Goal: Task Accomplishment & Management: Manage account settings

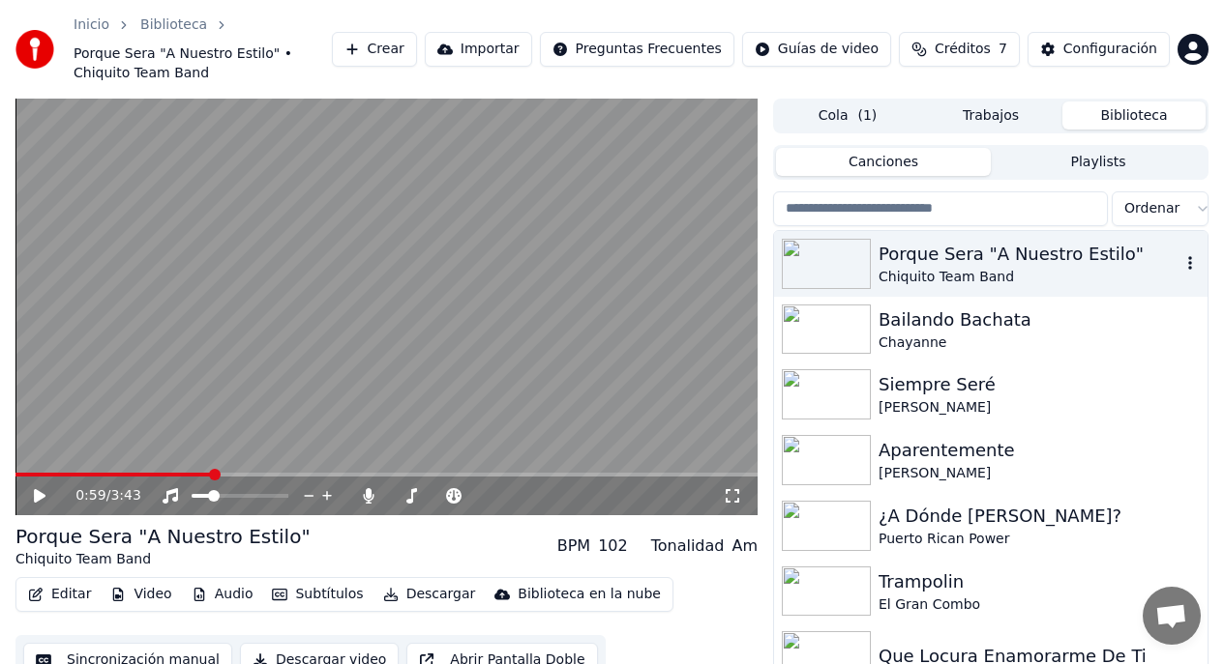
click at [1099, 279] on div "Chiquito Team Band" at bounding box center [1029, 277] width 302 height 19
click at [45, 498] on icon at bounding box center [53, 495] width 44 height 15
click at [15, 478] on span at bounding box center [21, 475] width 12 height 12
click at [246, 502] on span at bounding box center [245, 496] width 12 height 12
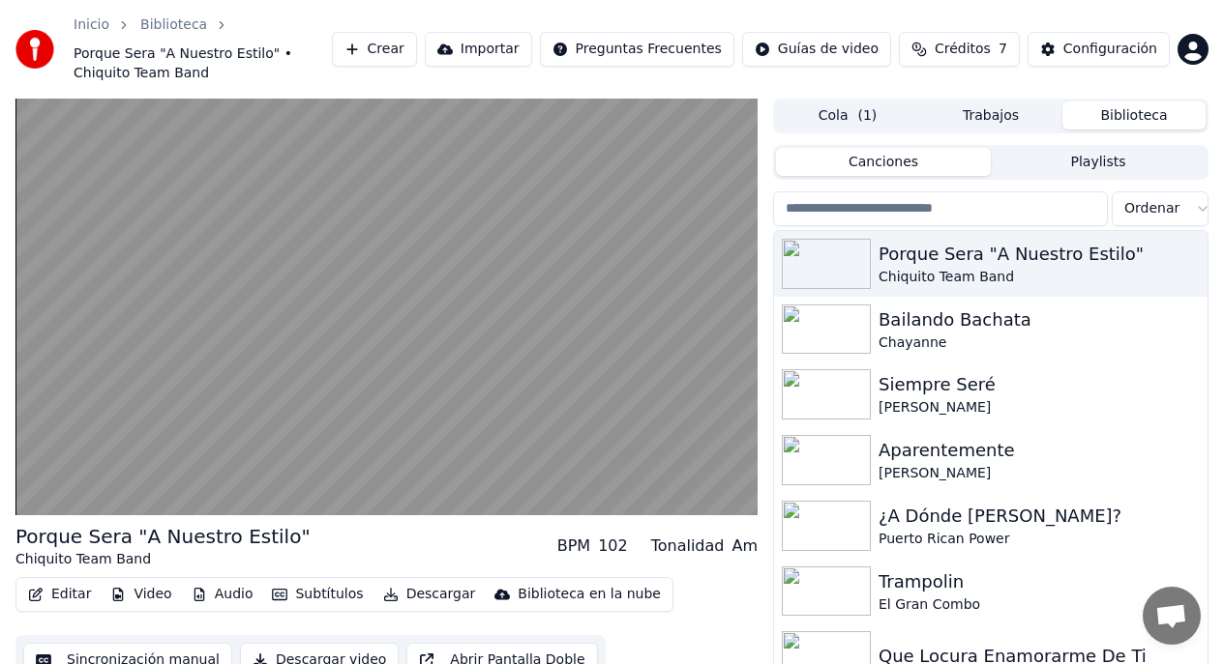
click at [958, 55] on span "Créditos" at bounding box center [962, 49] width 56 height 19
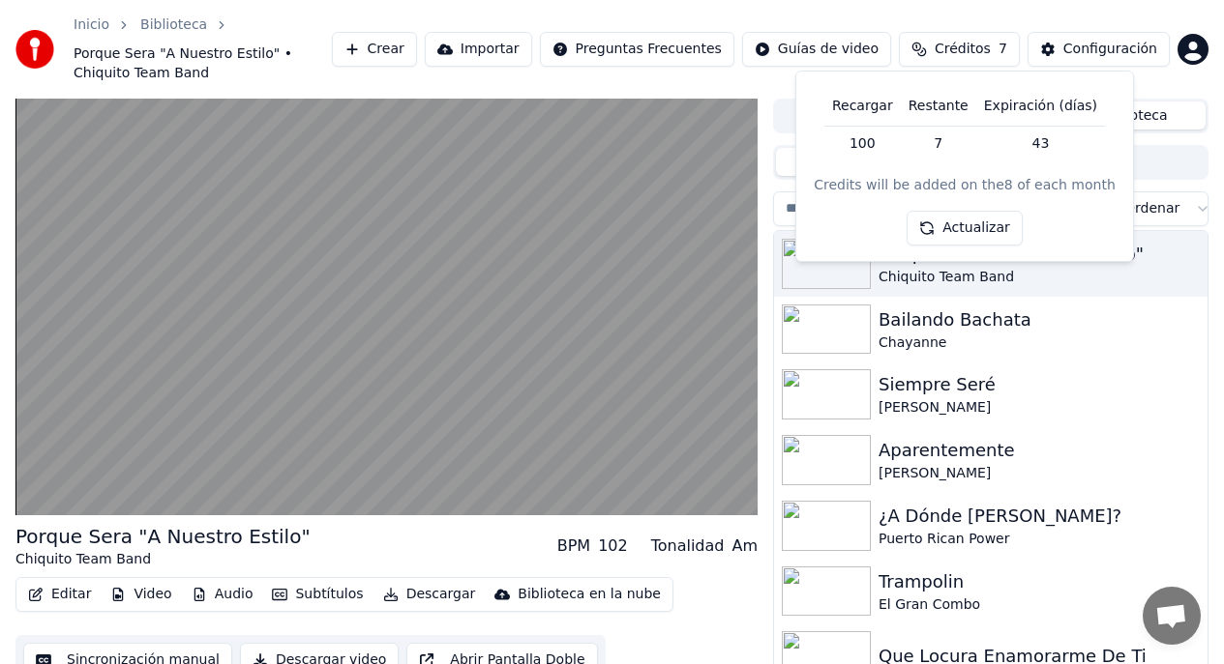
click at [965, 234] on button "Actualizar" at bounding box center [963, 228] width 115 height 35
click at [1088, 53] on div "Configuración" at bounding box center [1110, 49] width 94 height 19
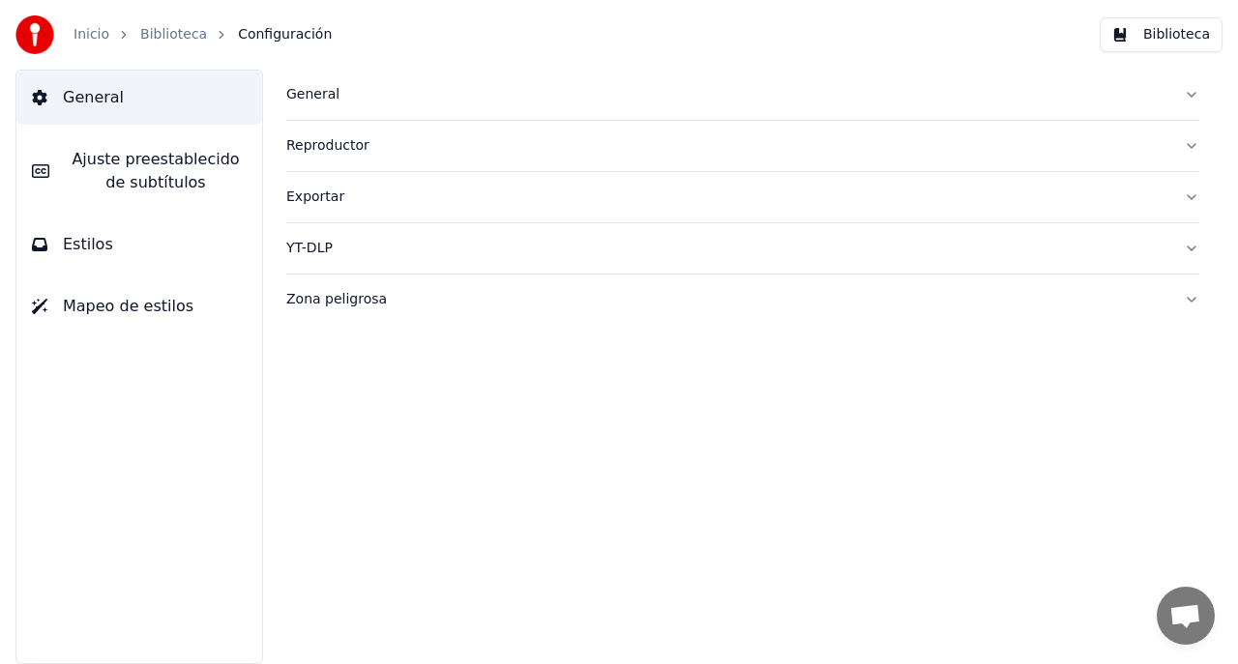
click at [1166, 36] on button "Biblioteca" at bounding box center [1161, 34] width 123 height 35
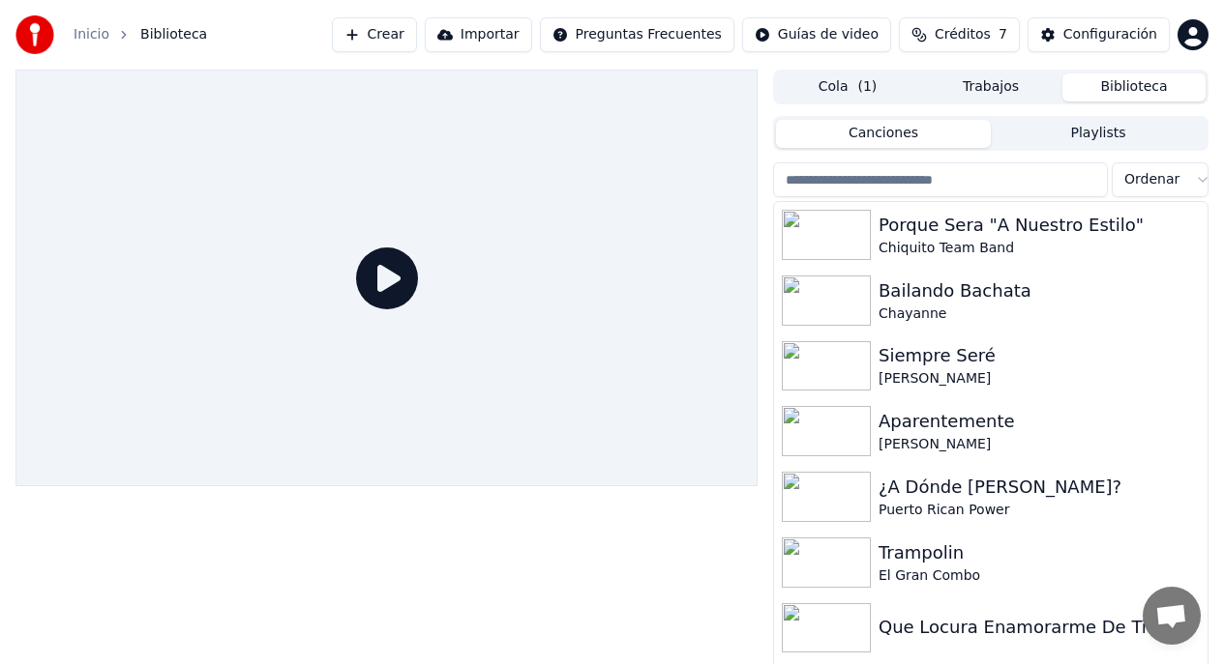
click at [379, 287] on icon at bounding box center [387, 279] width 62 height 62
click at [966, 34] on span "Créditos" at bounding box center [962, 34] width 56 height 19
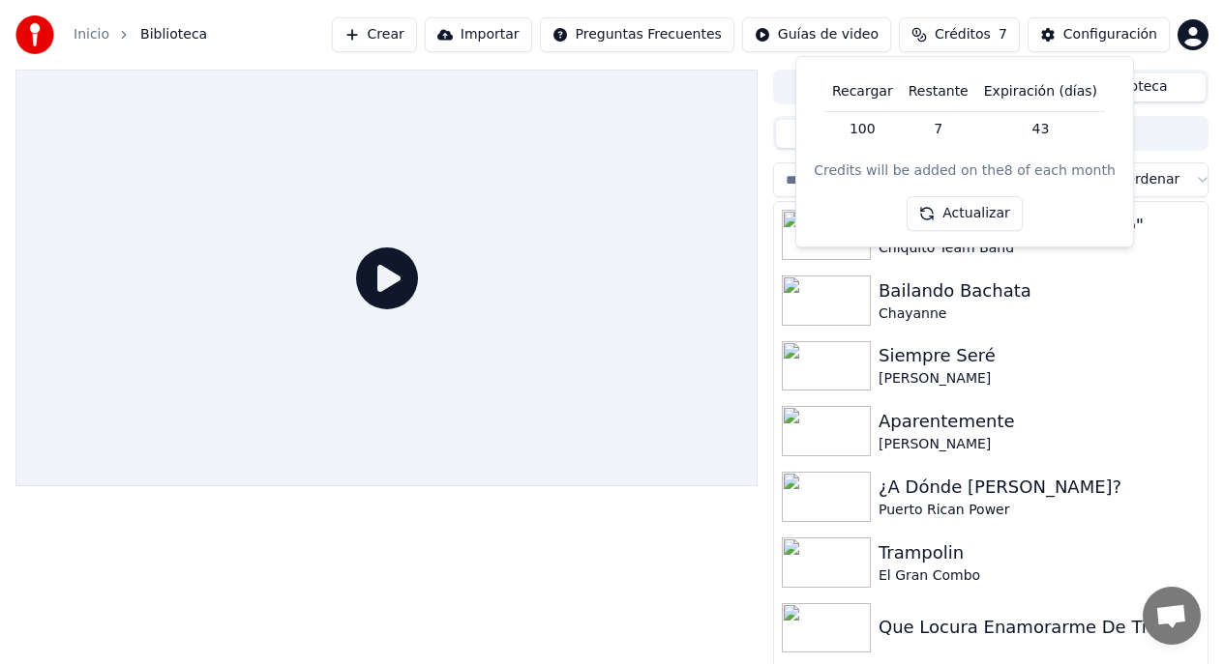
click at [873, 98] on th "Recargar" at bounding box center [862, 92] width 76 height 39
click at [866, 94] on th "Recargar" at bounding box center [862, 92] width 76 height 39
click at [987, 92] on th "Expiración (días)" at bounding box center [1040, 92] width 129 height 39
click at [961, 204] on button "Actualizar" at bounding box center [963, 213] width 115 height 35
click at [877, 209] on div "Recargar Restante Expiración (días) 100 7 43 Credits will be added on the 8 of …" at bounding box center [965, 152] width 306 height 159
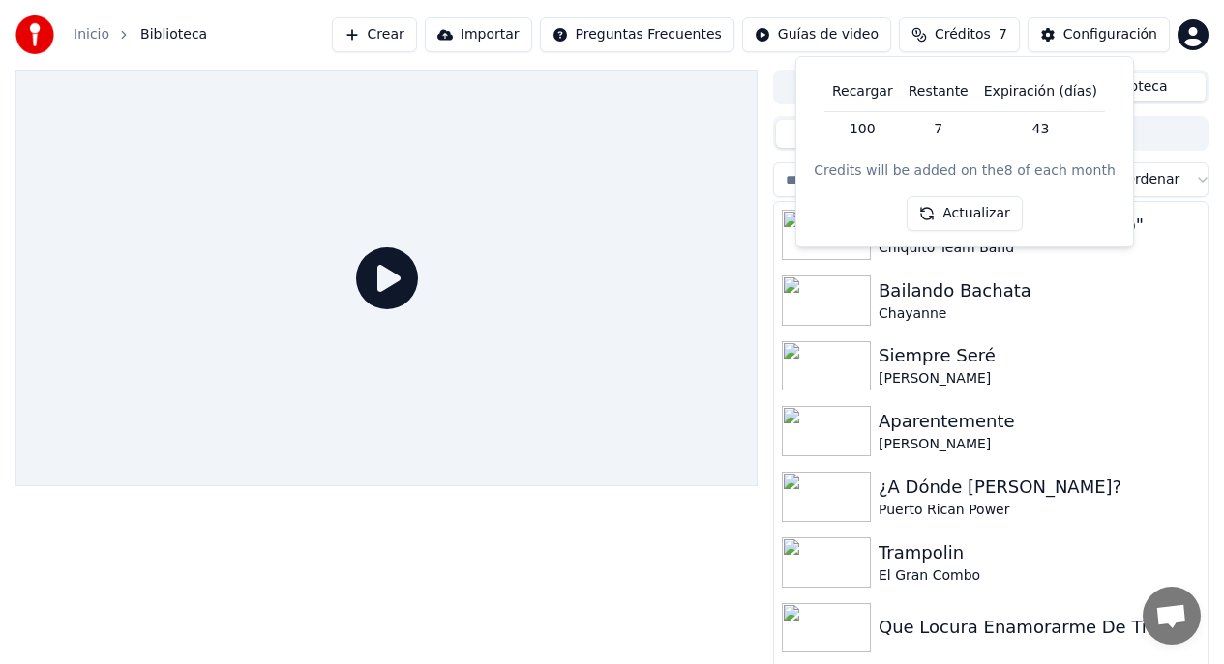
click at [447, 494] on div at bounding box center [386, 498] width 742 height 8
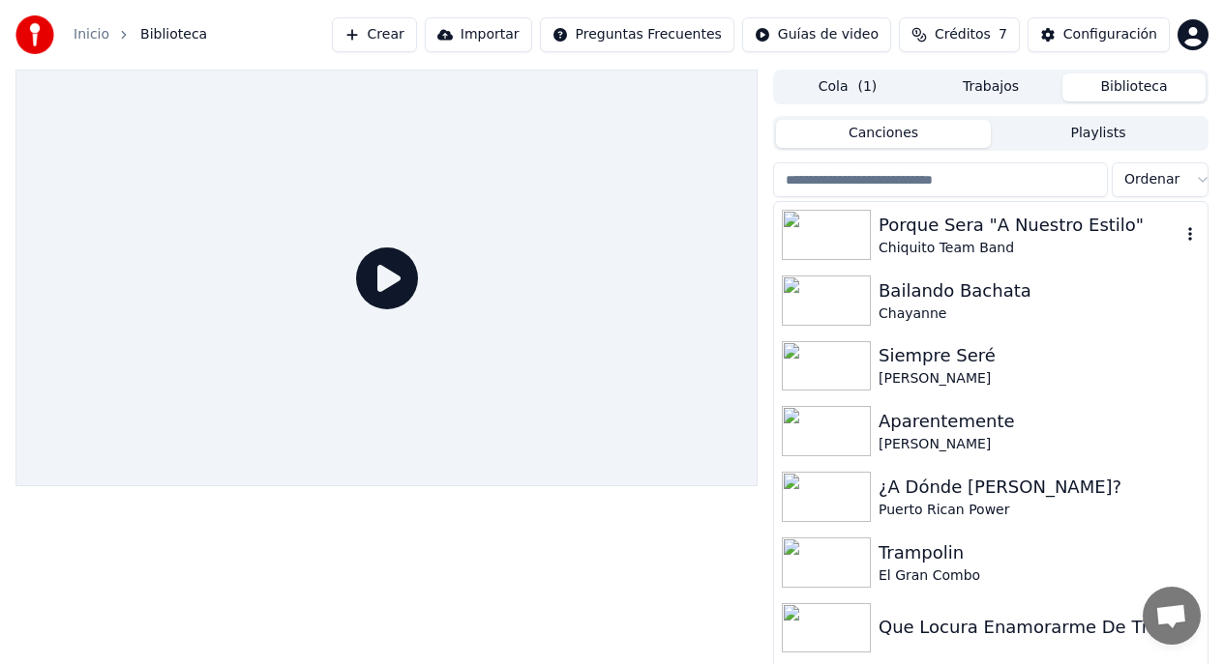
click at [933, 251] on div "Chiquito Team Band" at bounding box center [1029, 248] width 302 height 19
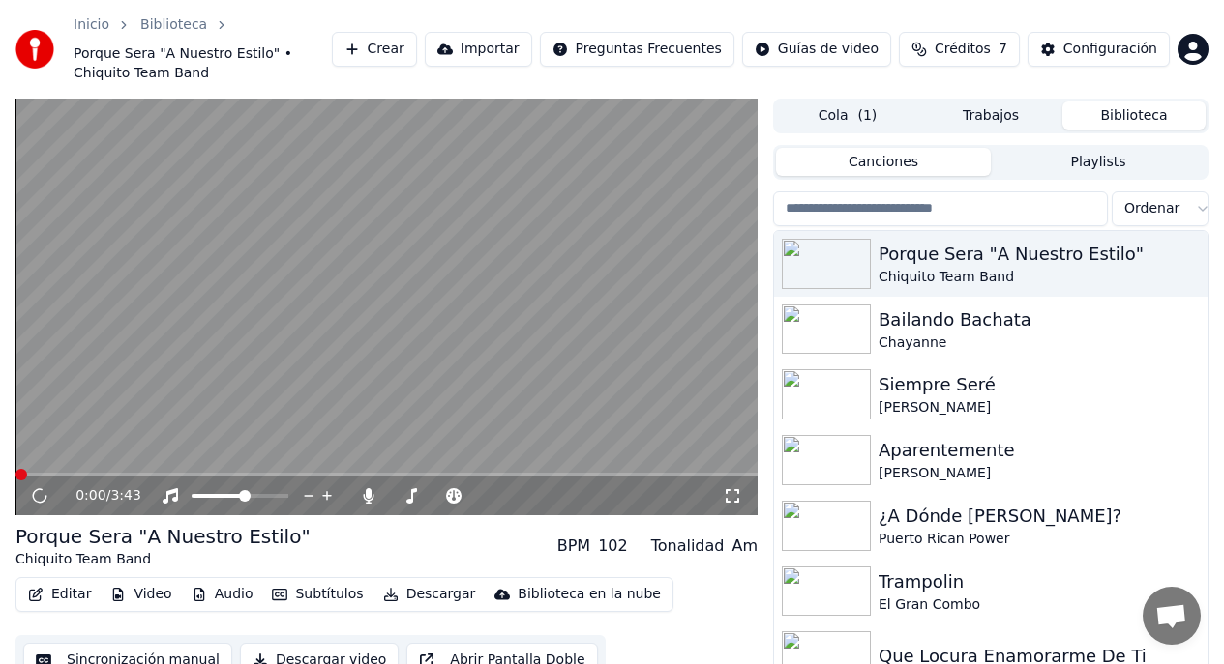
click at [291, 479] on div "0:00 / 3:43" at bounding box center [386, 496] width 742 height 39
click at [326, 481] on div "0:00 / 3:43" at bounding box center [386, 496] width 742 height 39
click at [328, 476] on span at bounding box center [386, 475] width 742 height 4
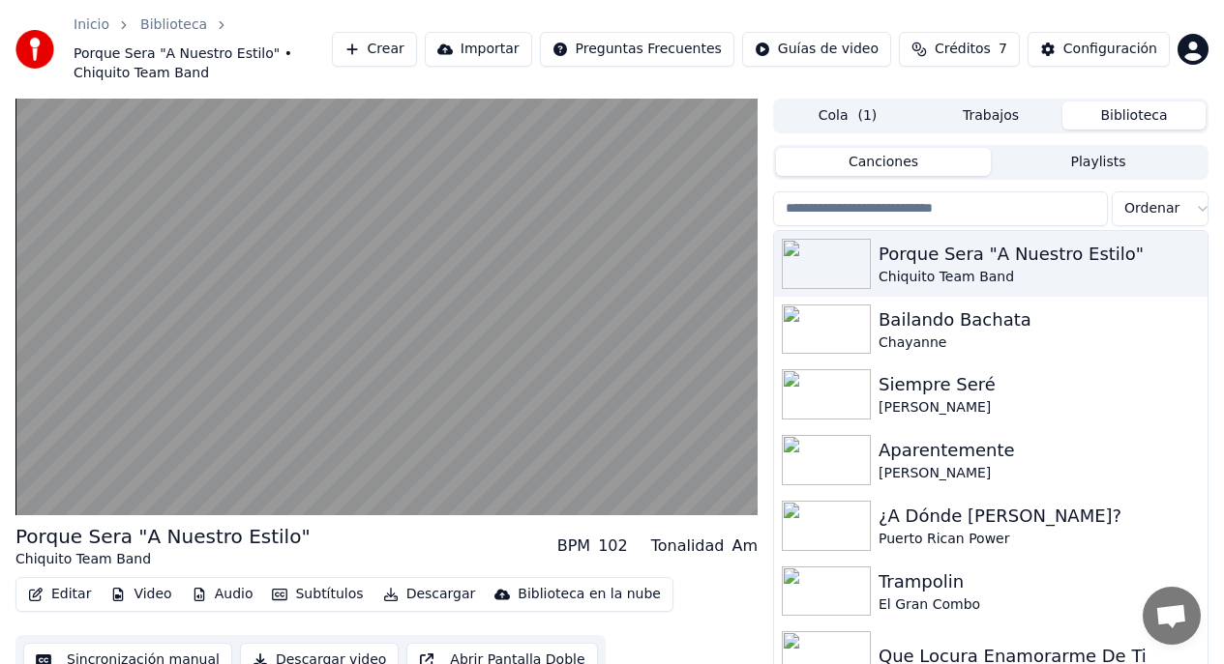
click at [841, 114] on button "Cola ( 1 )" at bounding box center [847, 116] width 143 height 28
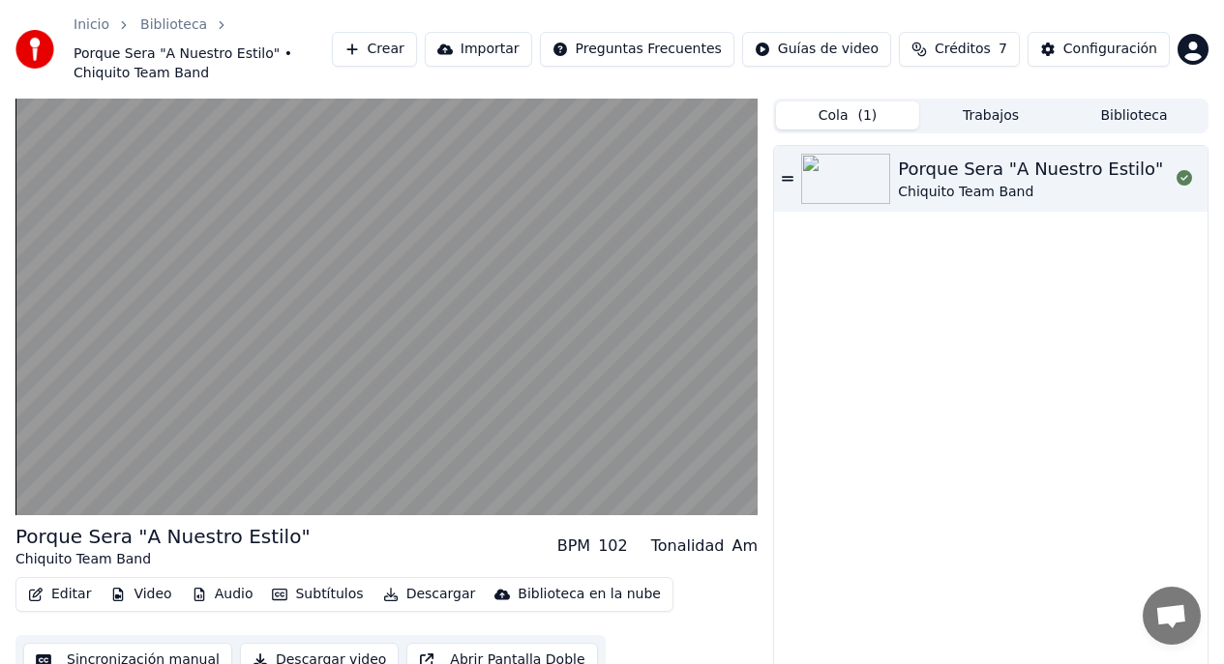
click at [1019, 116] on button "Trabajos" at bounding box center [990, 116] width 143 height 28
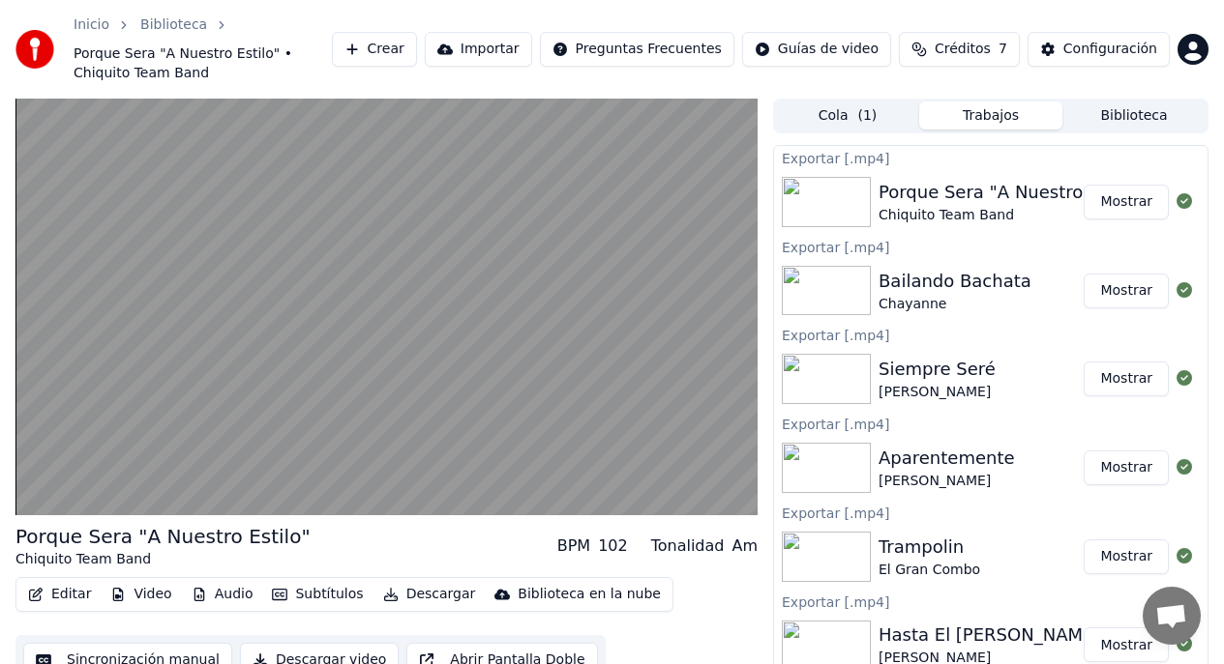
click at [1116, 120] on button "Biblioteca" at bounding box center [1133, 116] width 143 height 28
click at [1016, 121] on button "Trabajos" at bounding box center [990, 116] width 143 height 28
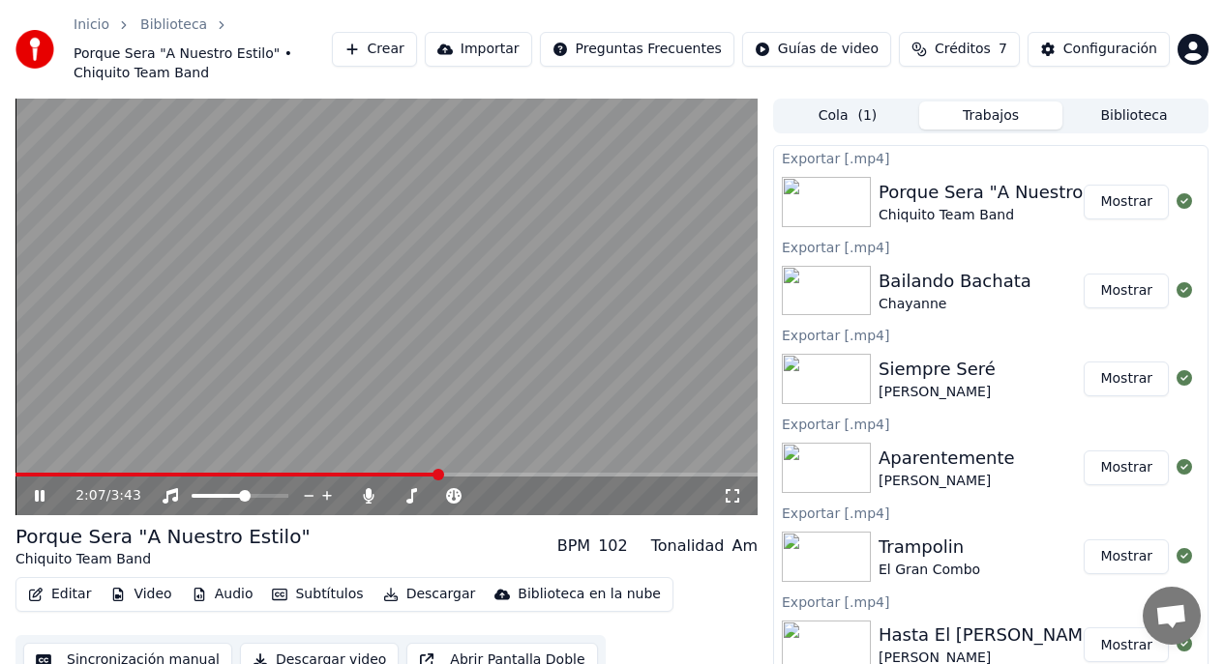
scroll to position [45, 0]
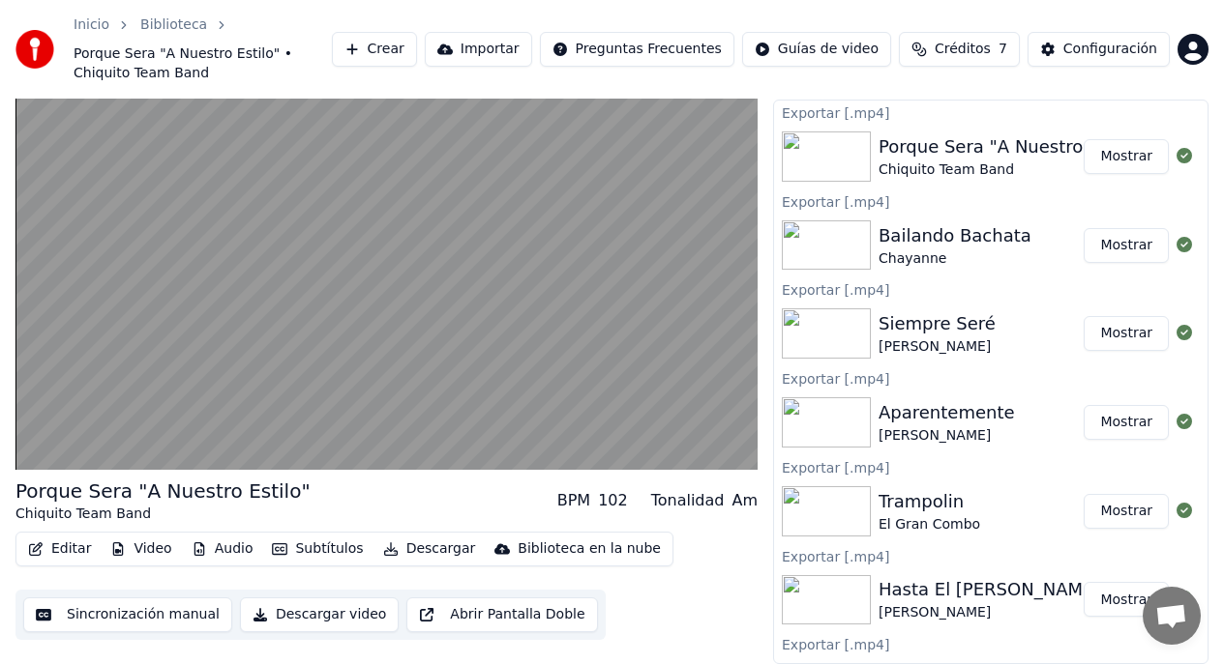
click at [160, 618] on button "Sincronización manual" at bounding box center [127, 615] width 209 height 35
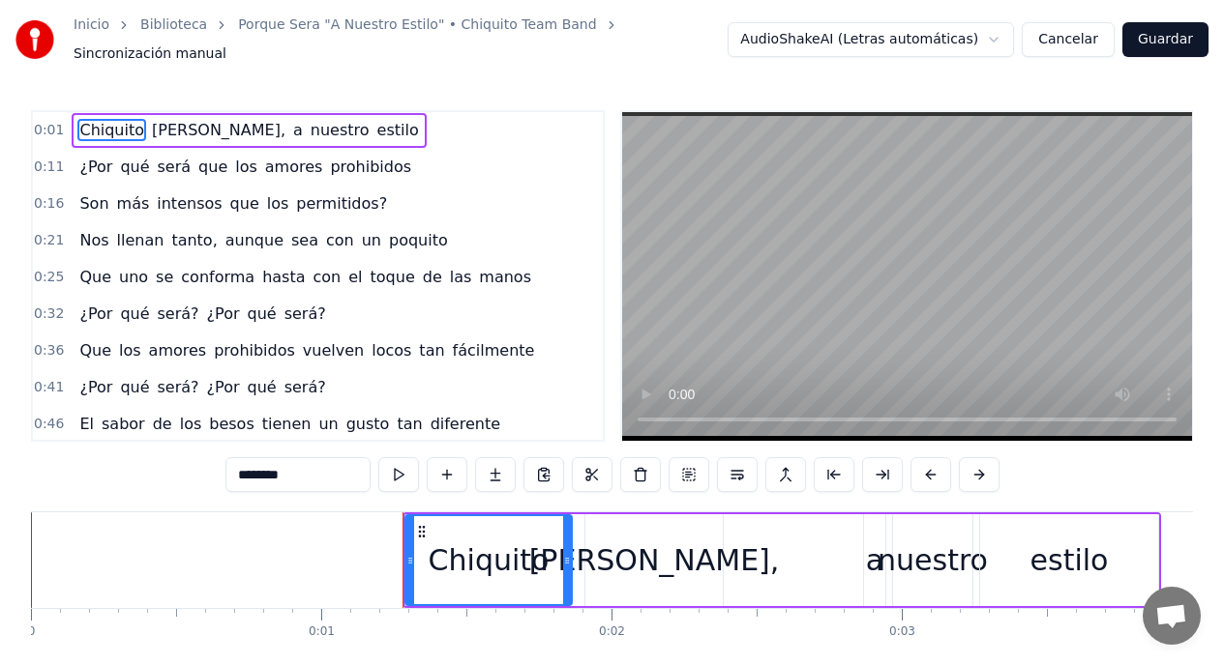
click at [1062, 37] on button "Cancelar" at bounding box center [1067, 39] width 93 height 35
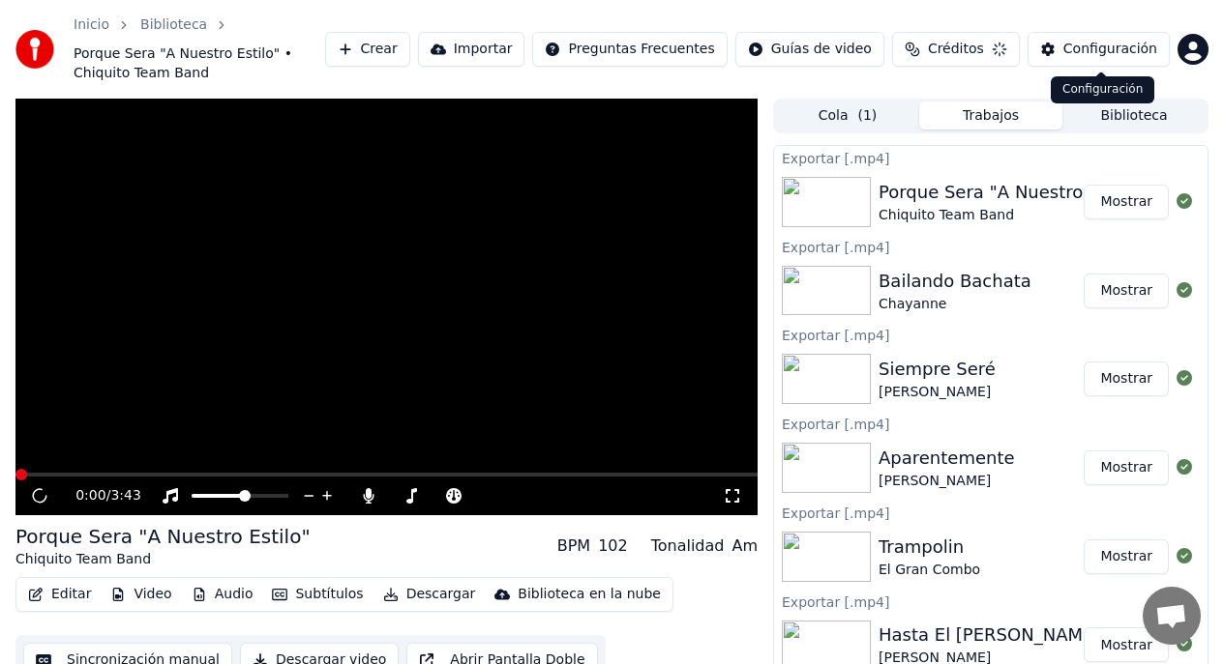
scroll to position [45, 0]
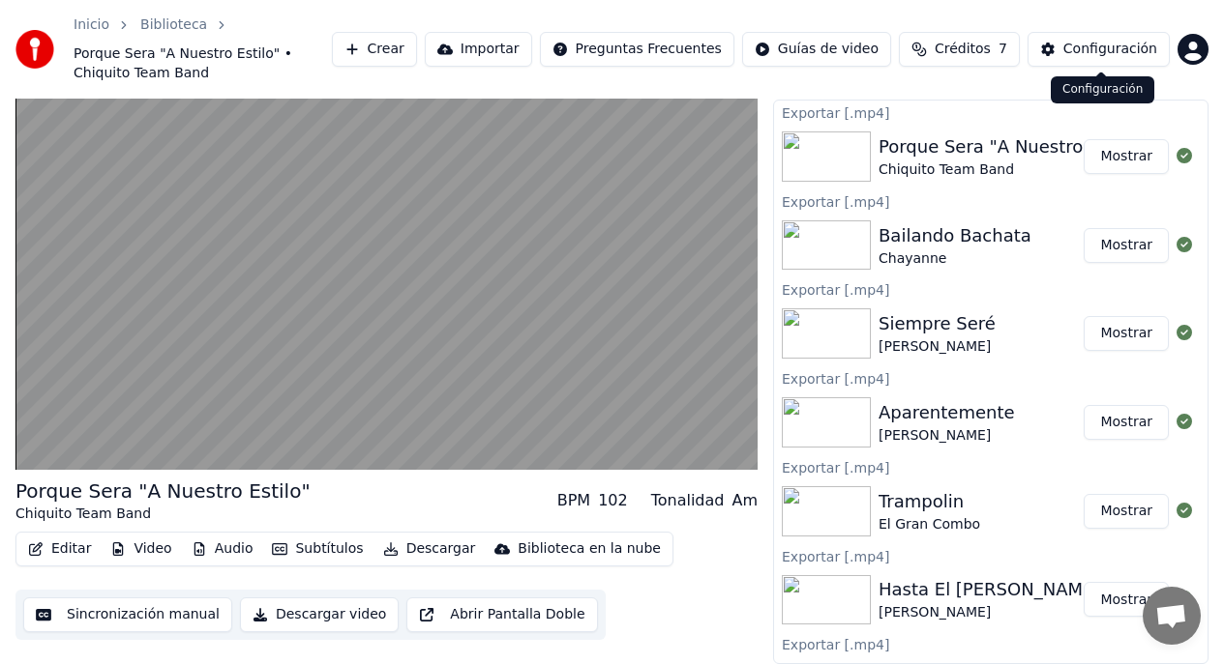
click at [1196, 53] on html "Inicio Biblioteca Porque Sera "A Nuestro Estilo" • Chiquito Team Band Crear Imp…" at bounding box center [612, 287] width 1224 height 664
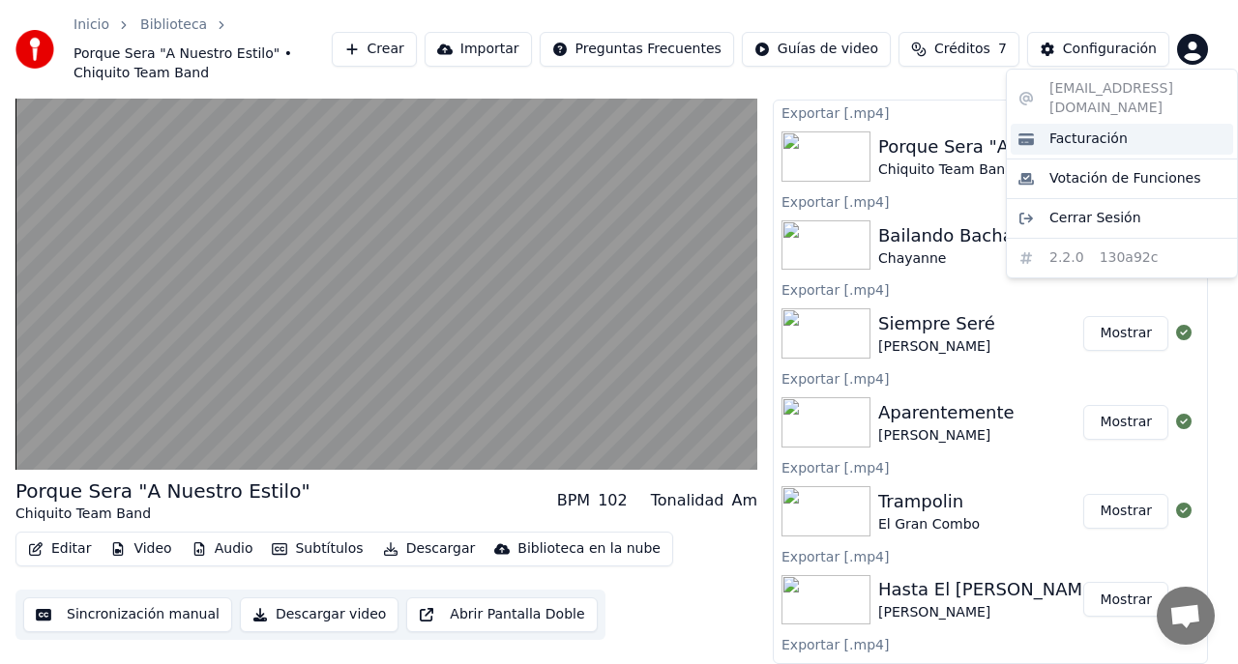
click at [1145, 127] on div "Facturación" at bounding box center [1122, 139] width 222 height 31
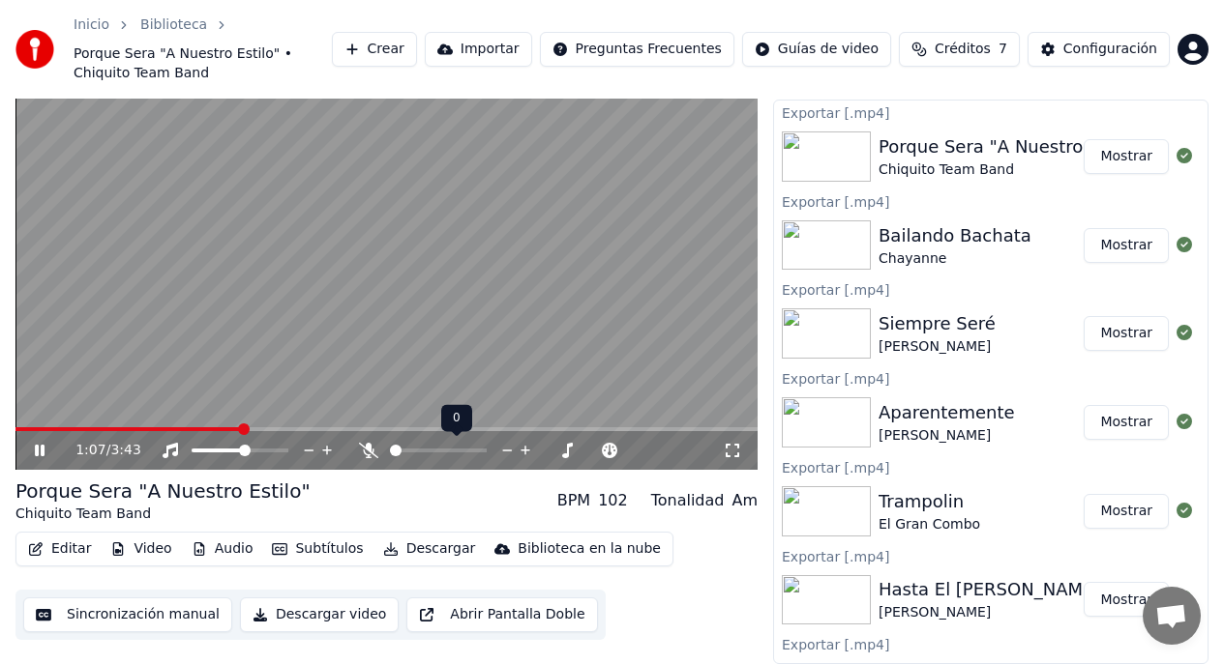
click at [390, 453] on span at bounding box center [396, 451] width 12 height 12
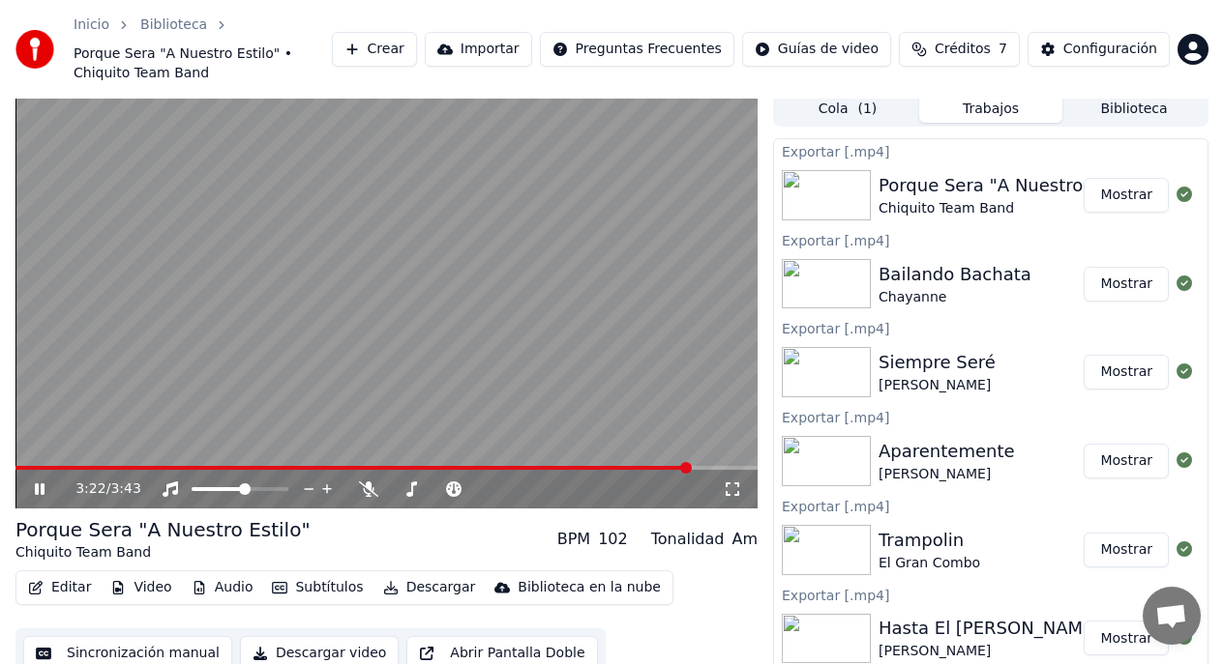
scroll to position [0, 0]
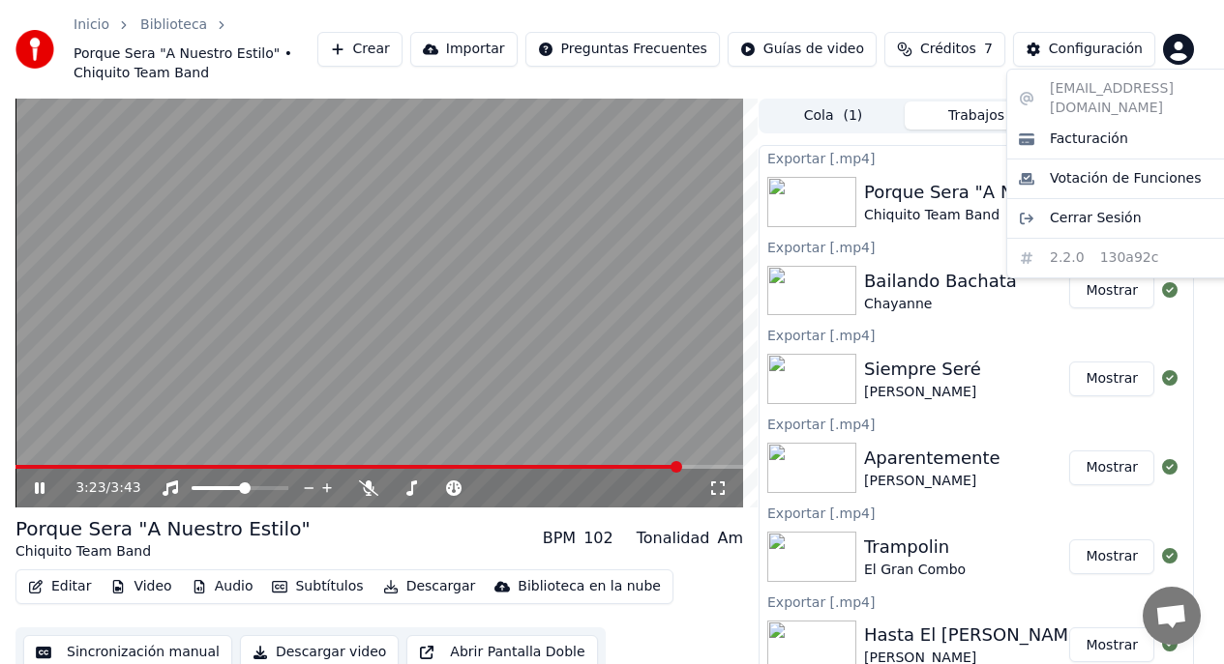
click at [1185, 49] on html "Inicio Biblioteca Porque Sera "A Nuestro Estilo" • Chiquito Team Band Crear Imp…" at bounding box center [612, 332] width 1224 height 664
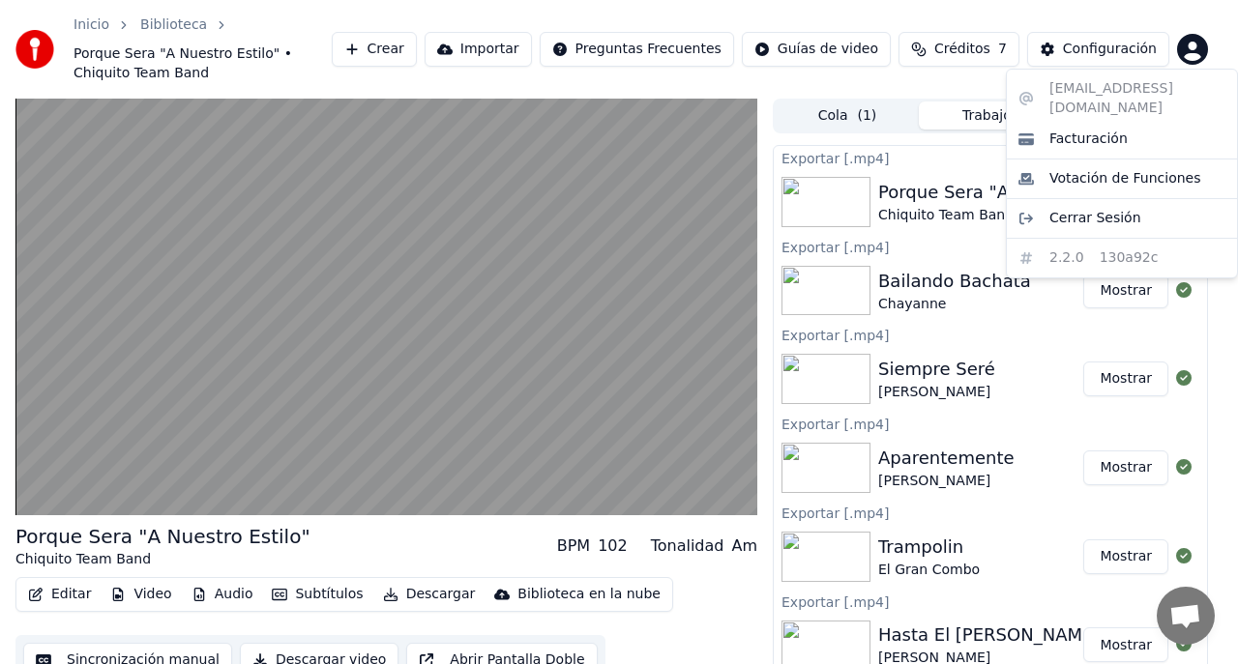
click at [952, 52] on html "Inicio Biblioteca Porque Sera "A Nuestro Estilo" • Chiquito Team Band Crear Imp…" at bounding box center [619, 332] width 1238 height 664
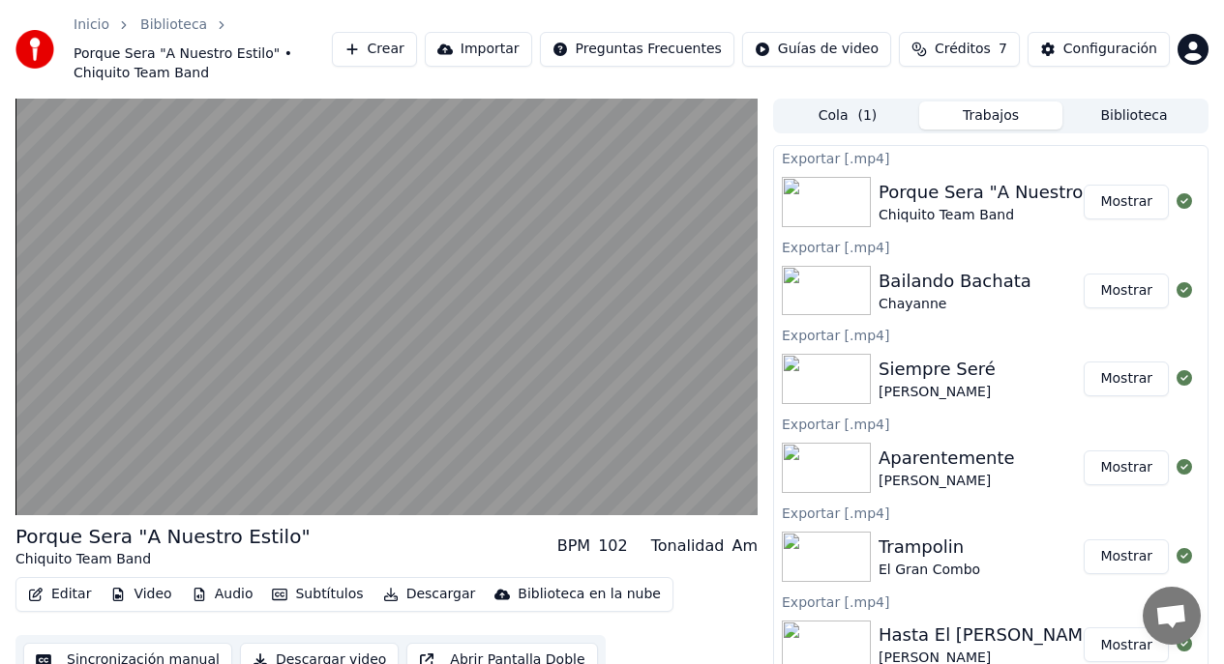
click at [947, 52] on span "Créditos" at bounding box center [962, 49] width 56 height 19
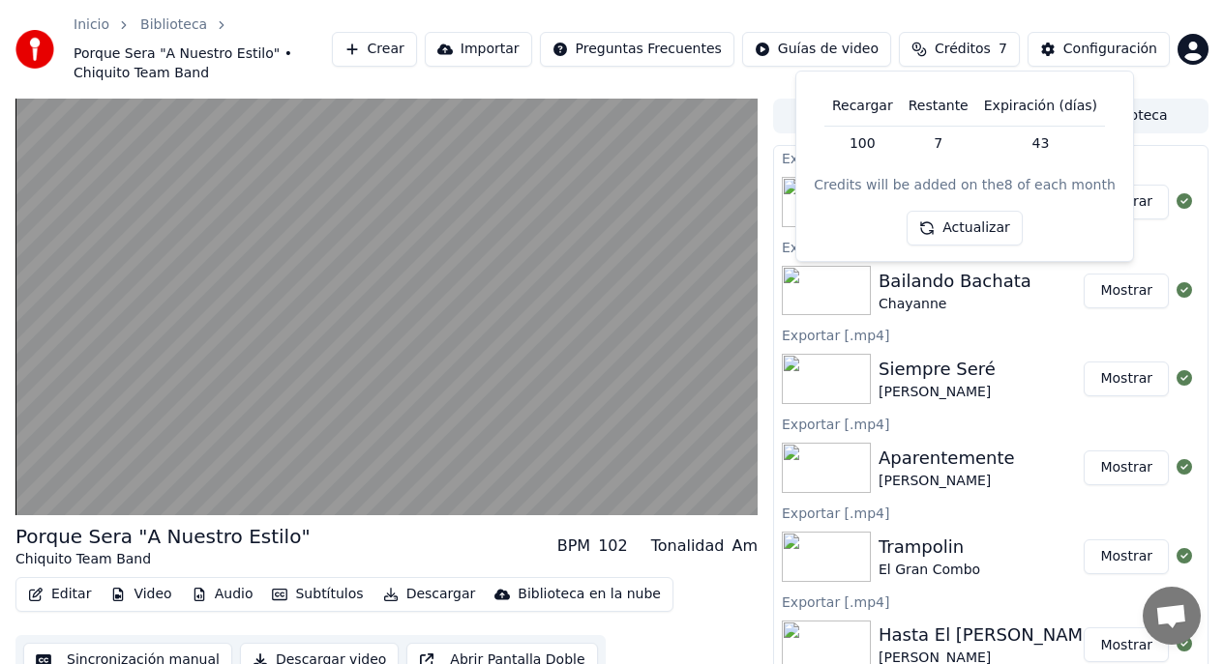
click at [904, 22] on div "Inicio Biblioteca Porque Sera "A Nuestro Estilo" • Chiquito Team Band Crear Imp…" at bounding box center [612, 49] width 1224 height 99
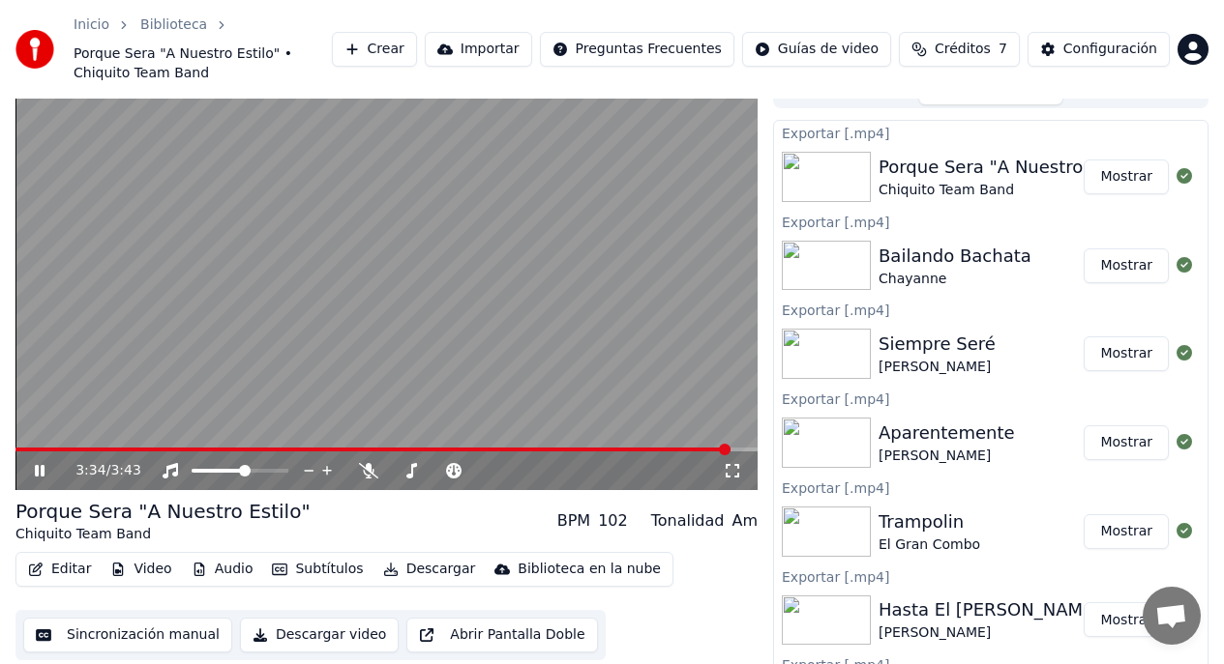
scroll to position [45, 0]
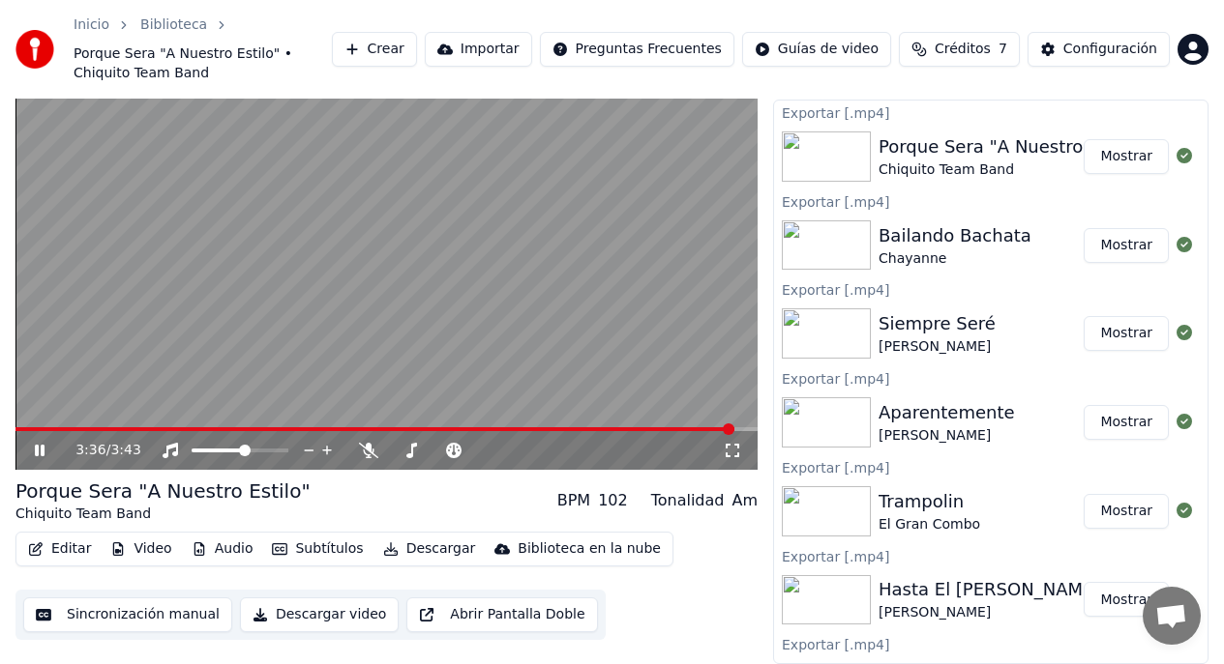
click at [27, 52] on img at bounding box center [34, 49] width 39 height 39
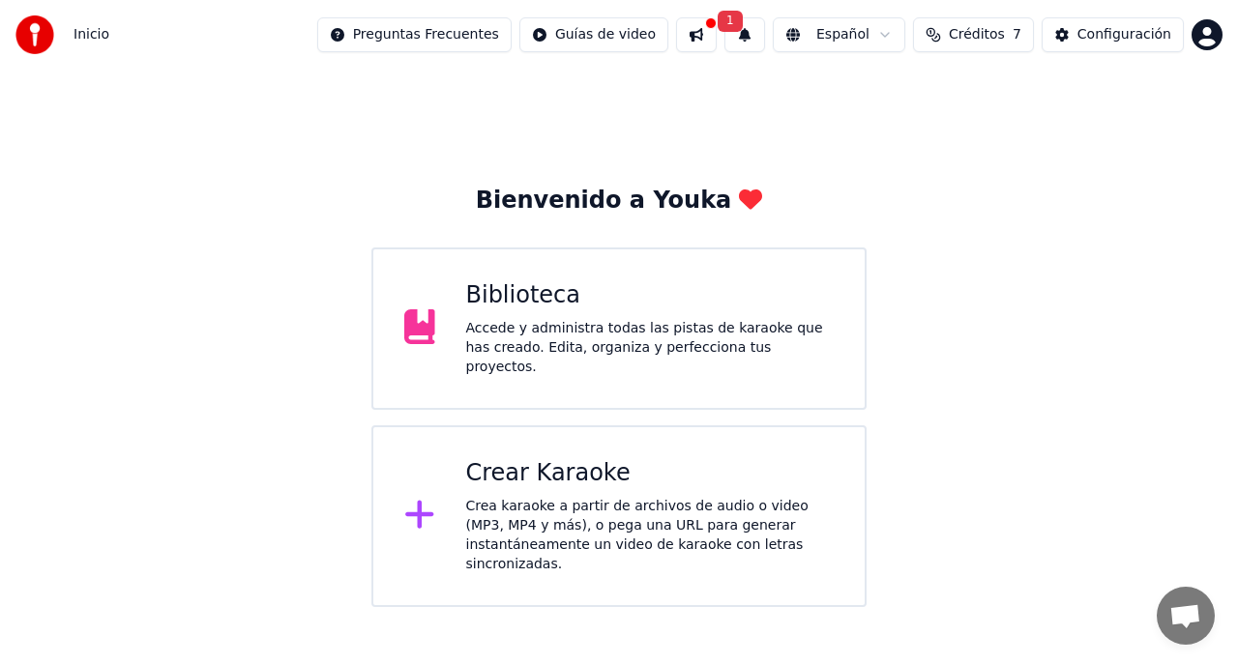
click at [745, 33] on button "1" at bounding box center [744, 34] width 41 height 35
drag, startPoint x: 812, startPoint y: 154, endPoint x: 758, endPoint y: 102, distance: 75.2
click at [811, 154] on div "Bienvenido a Youka Biblioteca Accede y administra todas las pistas de karaoke q…" at bounding box center [619, 339] width 1238 height 538
click at [709, 38] on button at bounding box center [696, 34] width 41 height 35
click at [627, 104] on div "Bienvenido a Youka Biblioteca Accede y administra todas las pistas de karaoke q…" at bounding box center [619, 339] width 1238 height 538
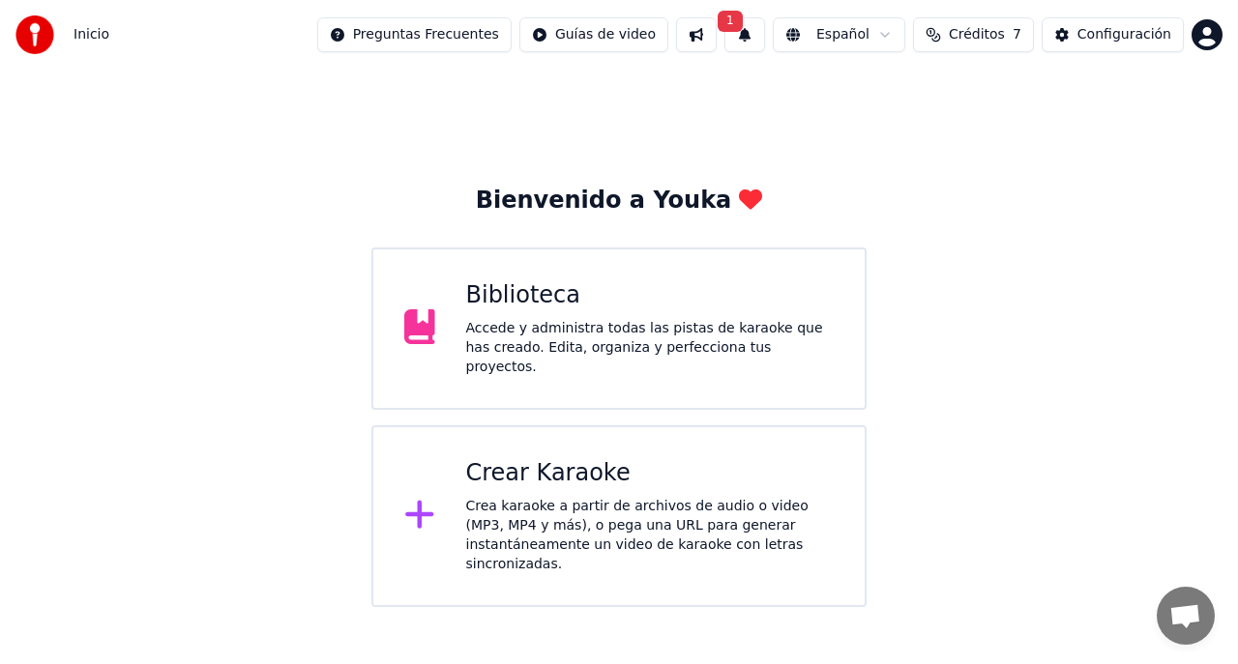
click at [748, 42] on button "1" at bounding box center [744, 34] width 41 height 35
click at [856, 99] on button "Actualizar" at bounding box center [897, 95] width 100 height 35
click at [993, 43] on span "Créditos" at bounding box center [977, 34] width 56 height 19
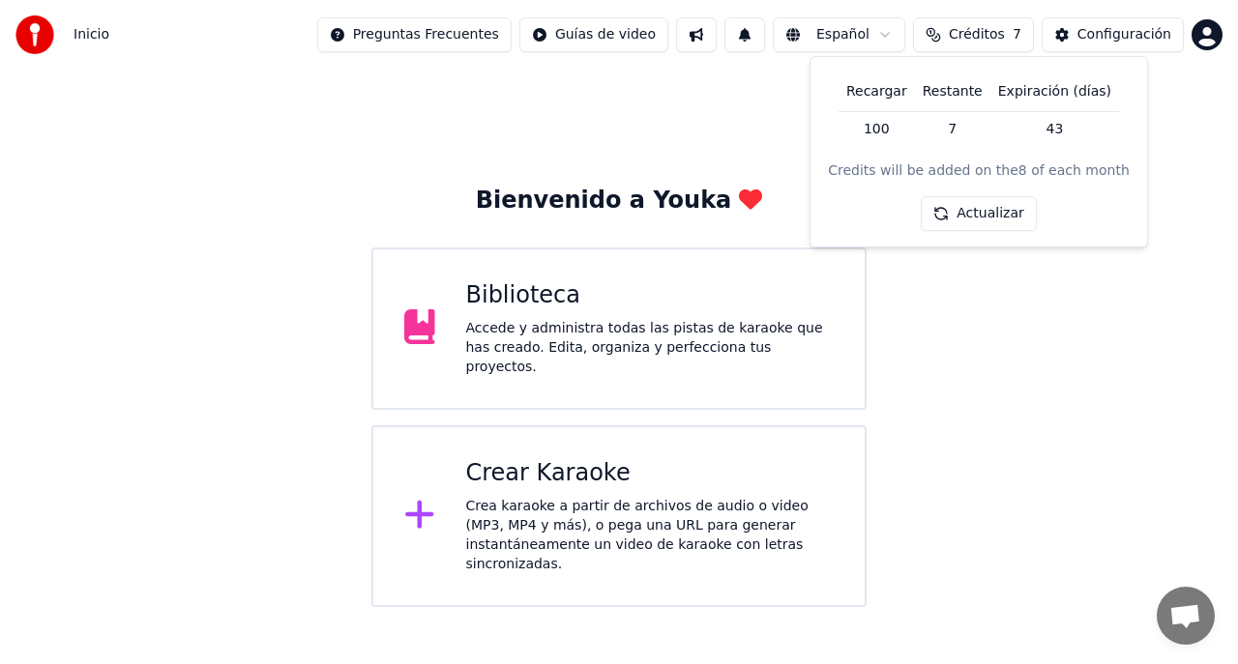
click at [906, 131] on td "100" at bounding box center [877, 128] width 76 height 35
click at [961, 130] on td "7" at bounding box center [952, 128] width 75 height 35
click at [1184, 98] on div "Bienvenido a Youka Biblioteca Accede y administra todas las pistas de karaoke q…" at bounding box center [619, 339] width 1238 height 538
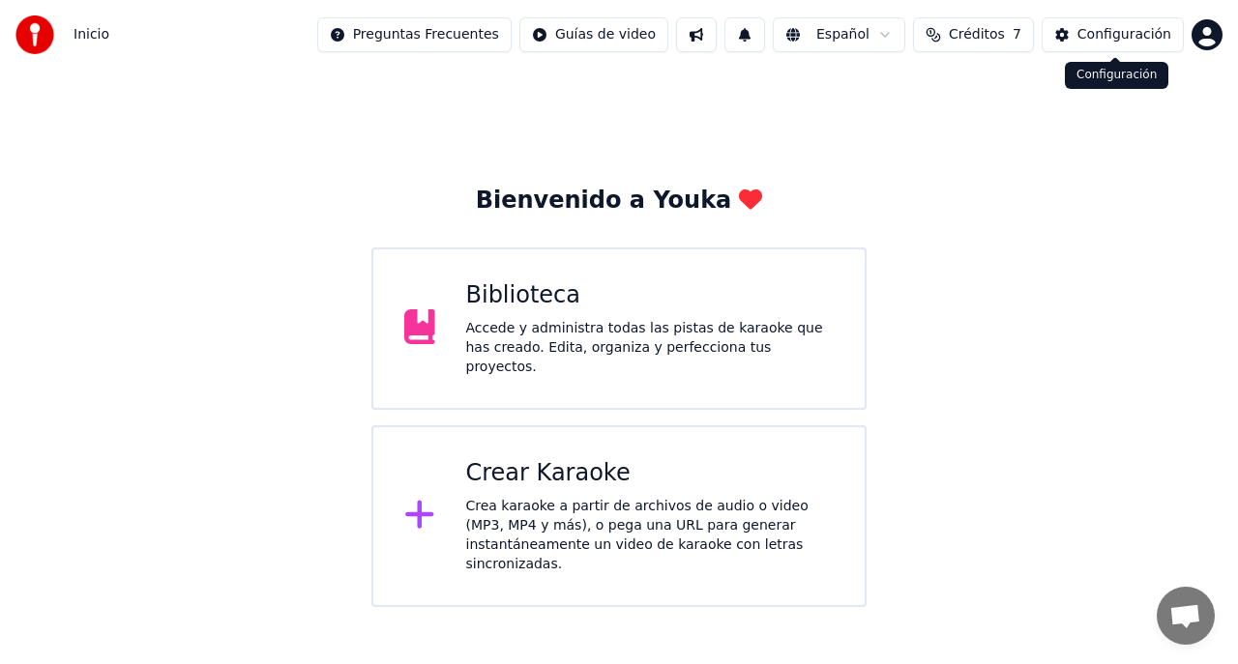
click at [1133, 40] on div "Configuración" at bounding box center [1124, 34] width 94 height 19
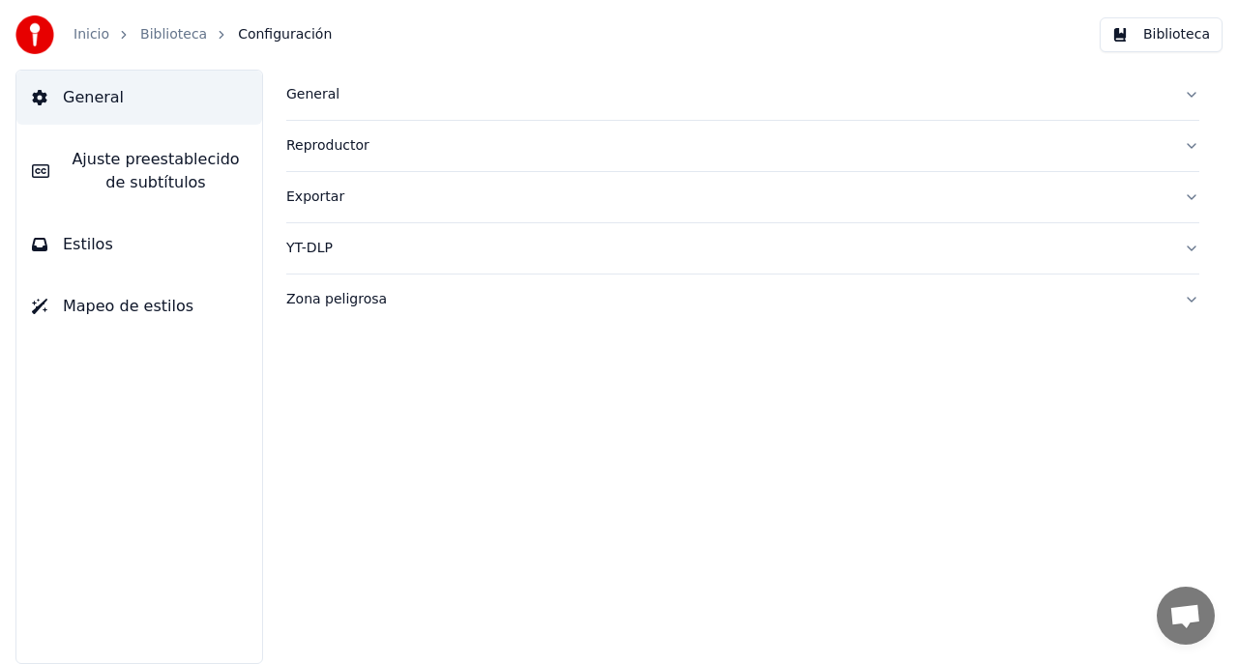
click at [230, 176] on span "Ajuste preestablecido de subtítulos" at bounding box center [156, 171] width 182 height 46
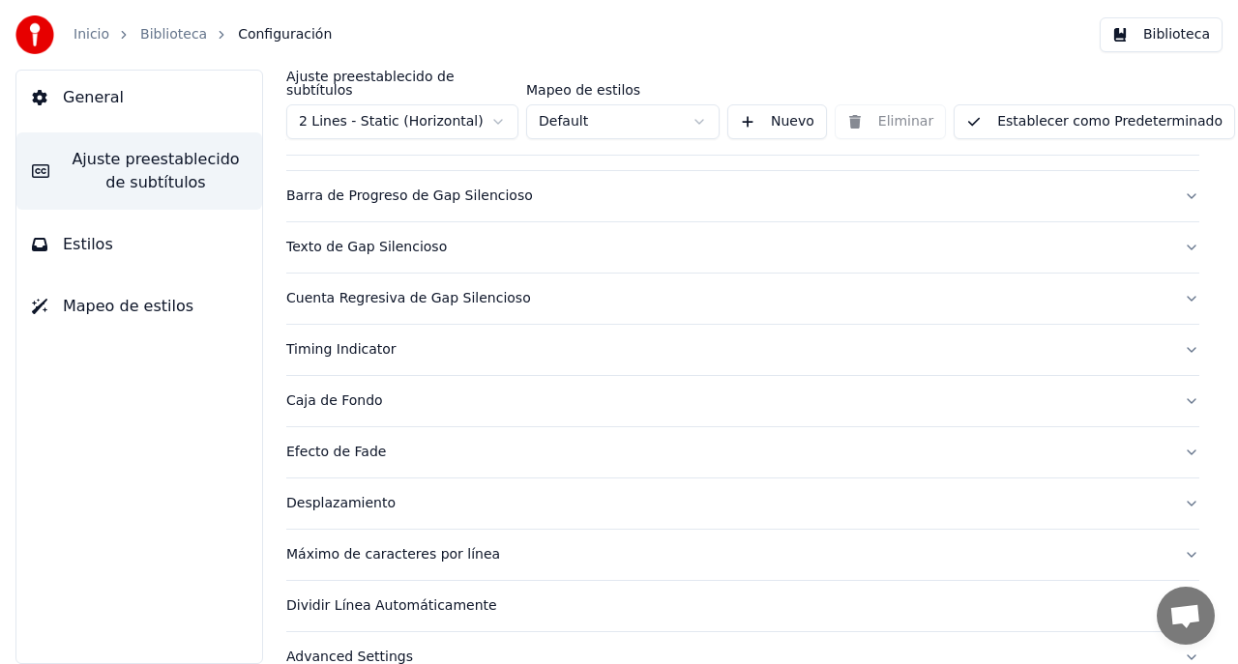
scroll to position [197, 0]
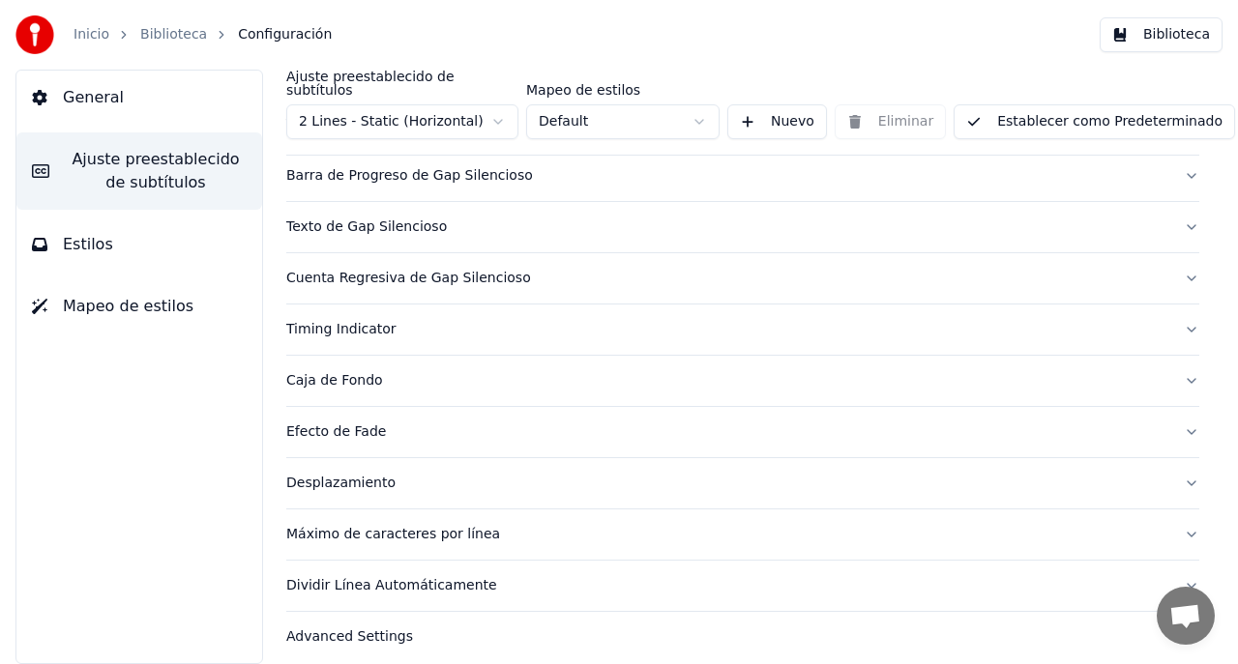
click at [200, 251] on button "Estilos" at bounding box center [139, 245] width 246 height 54
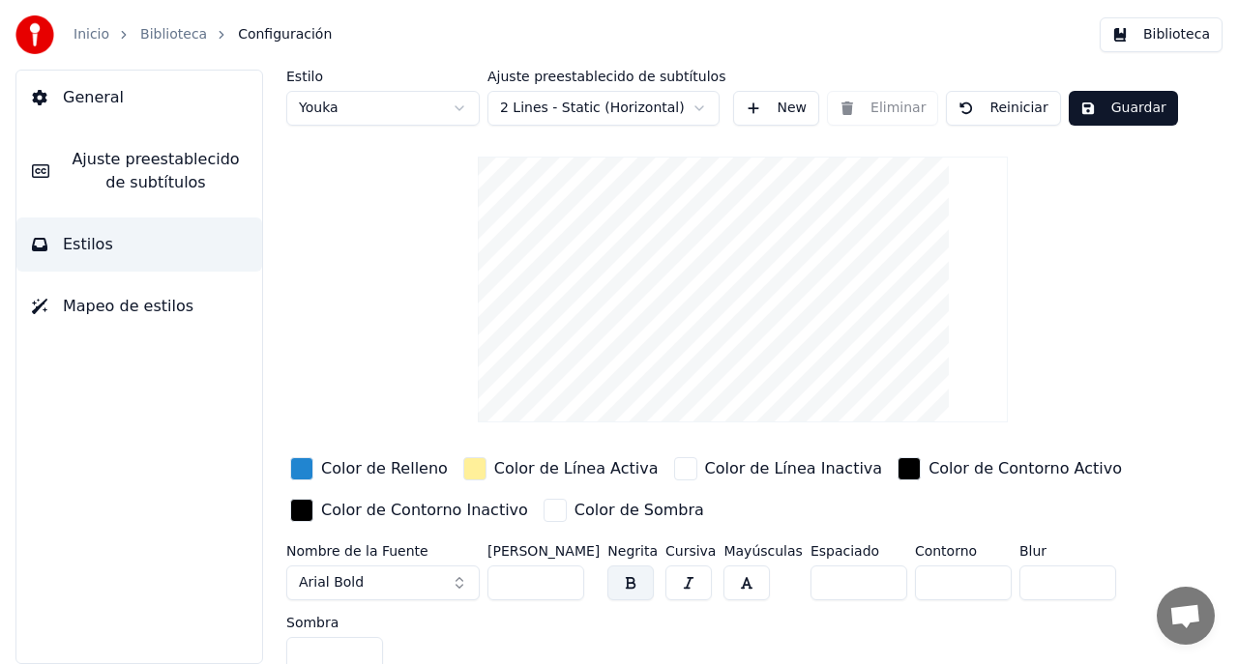
scroll to position [14, 0]
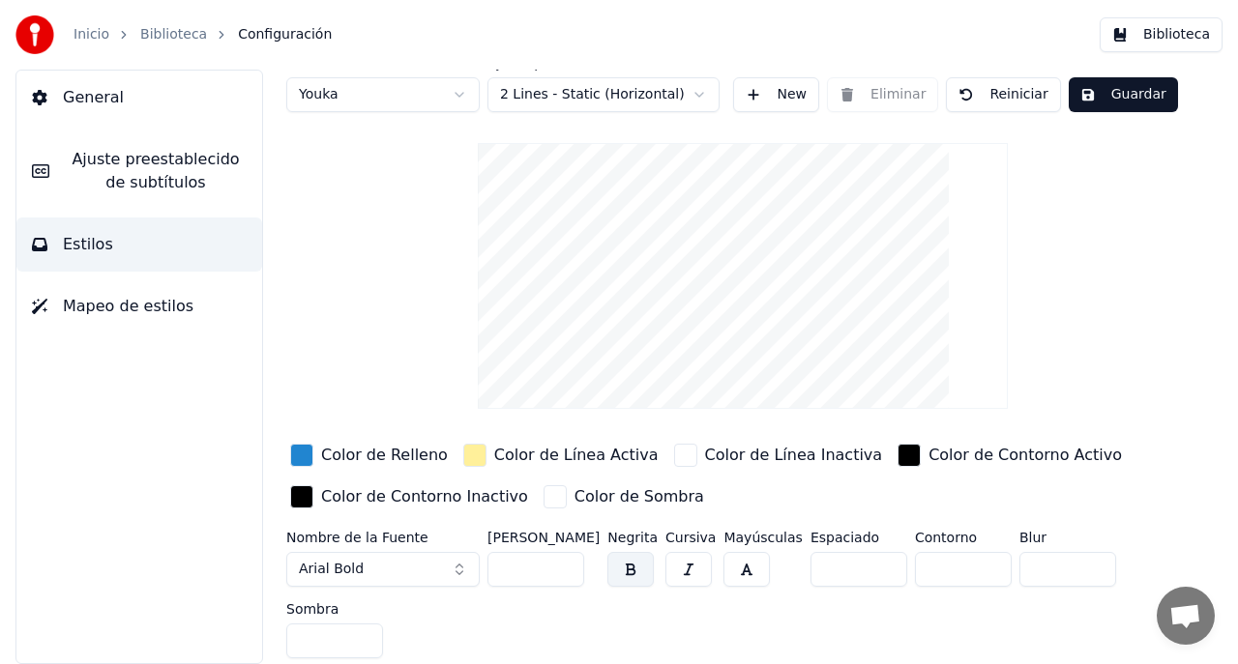
click at [221, 310] on button "Mapeo de estilos" at bounding box center [139, 307] width 246 height 54
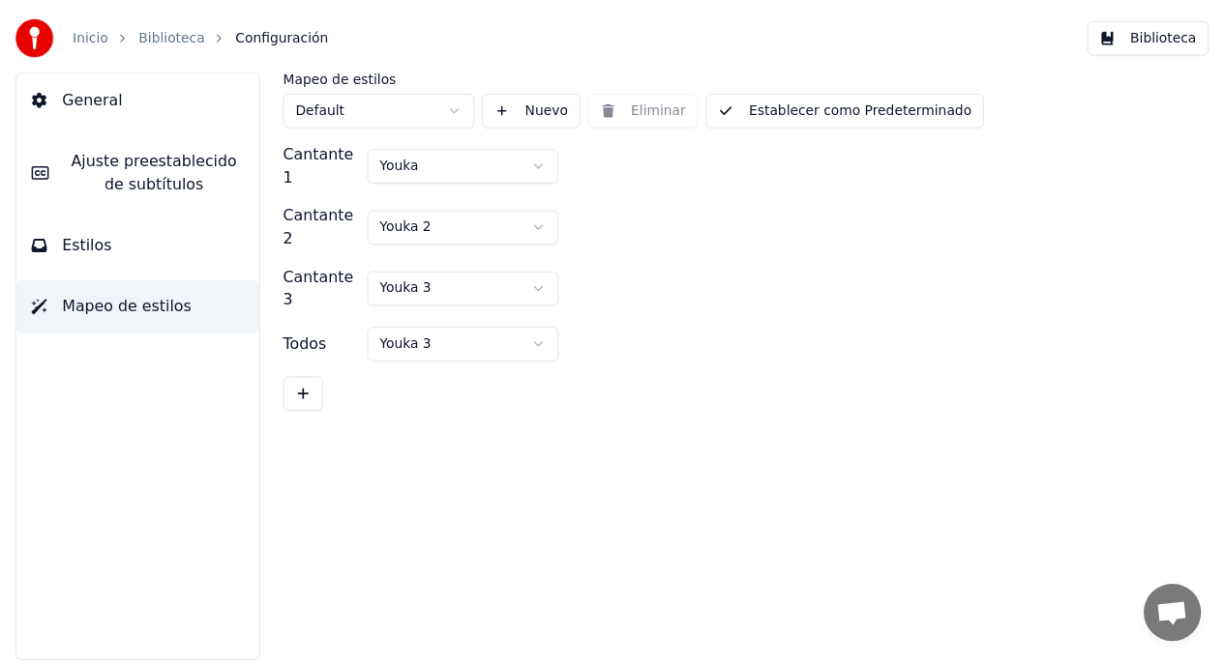
scroll to position [0, 0]
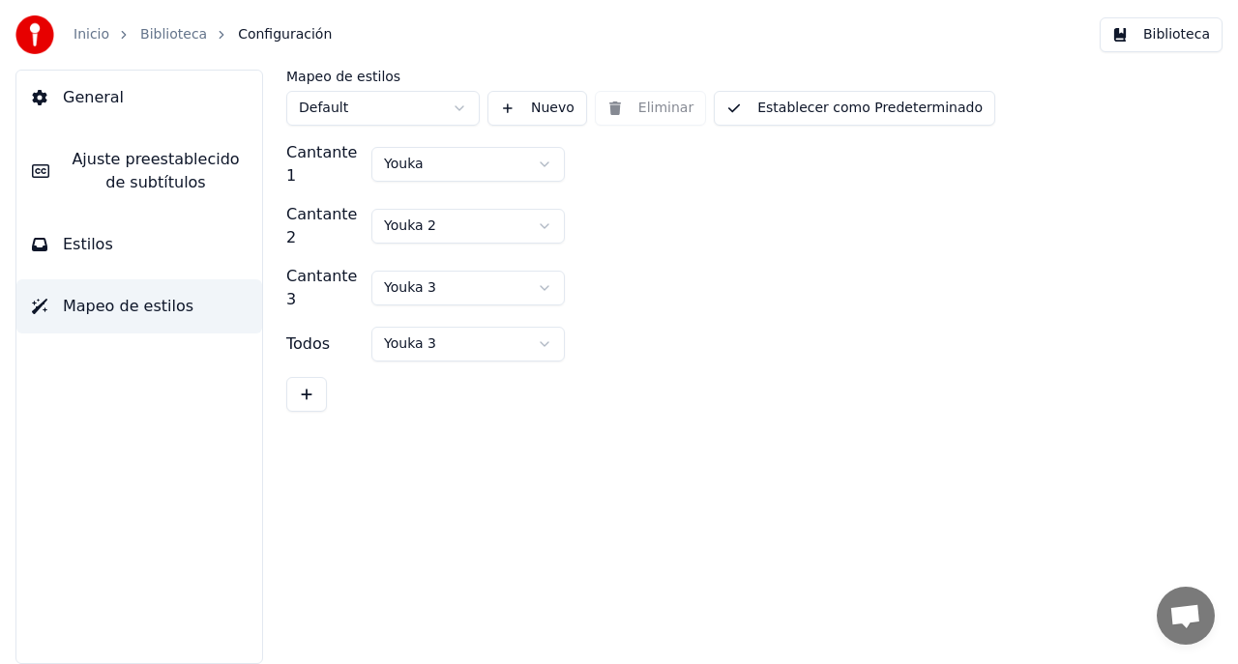
click at [1164, 44] on button "Biblioteca" at bounding box center [1161, 34] width 123 height 35
